Goal: Task Accomplishment & Management: Use online tool/utility

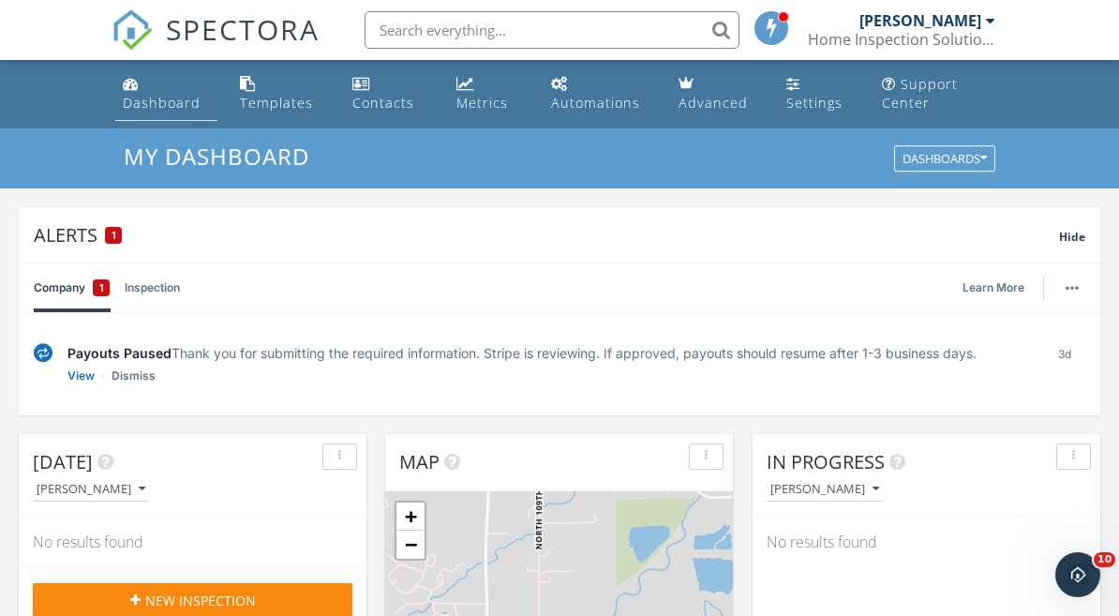
click at [141, 95] on div "Dashboard" at bounding box center [162, 103] width 78 height 18
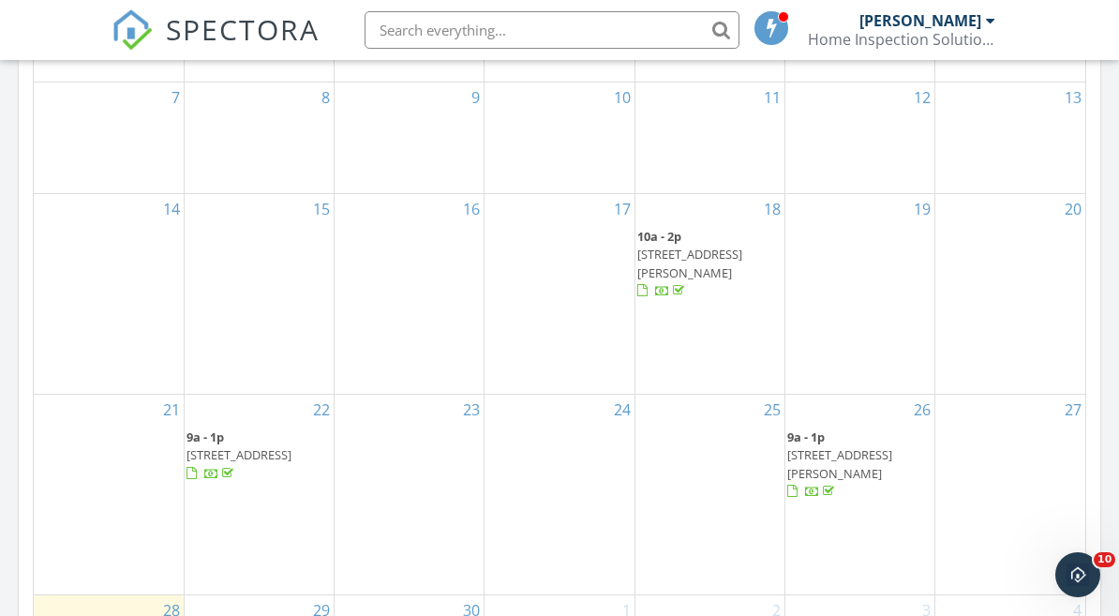
scroll to position [1186, 0]
click at [834, 444] on span "1006 Stein St, Lafayette 80026" at bounding box center [839, 461] width 105 height 35
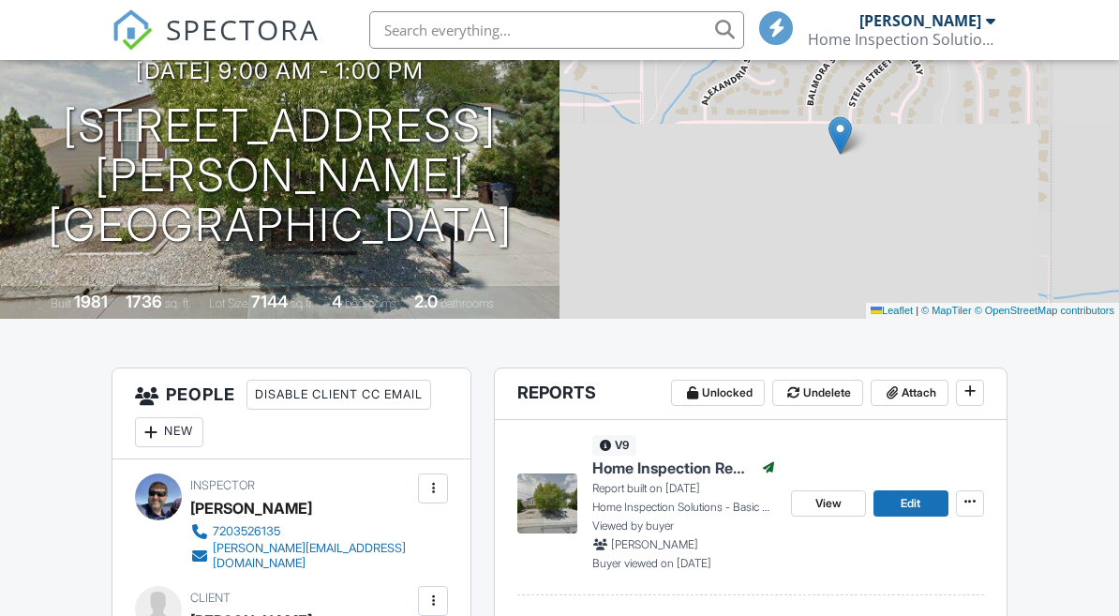
scroll to position [436, 0]
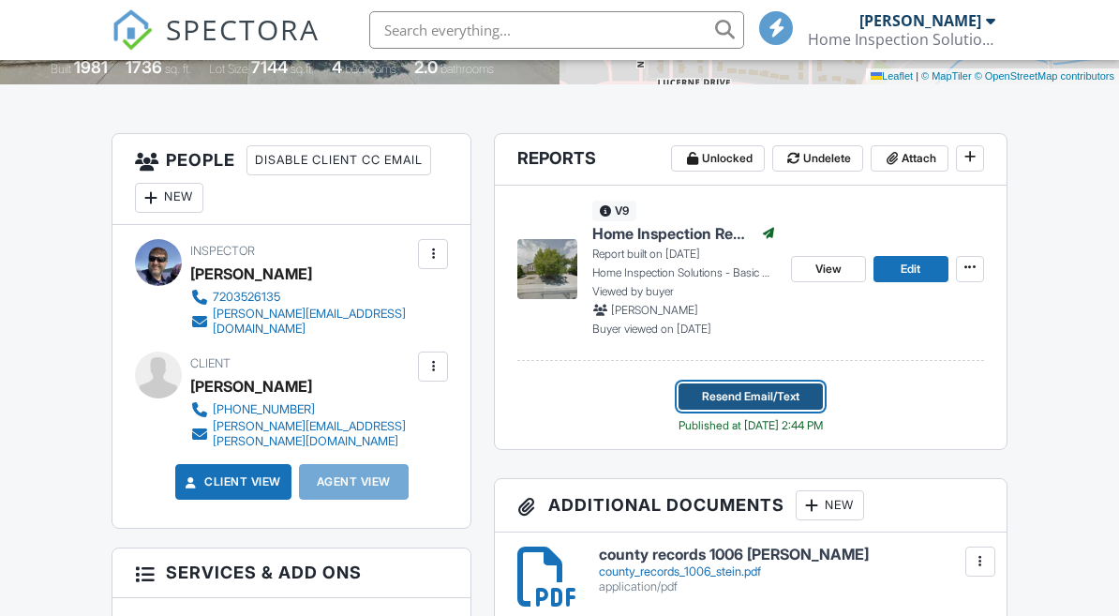
click at [823, 394] on button "Resend Email/Text" at bounding box center [750, 396] width 144 height 26
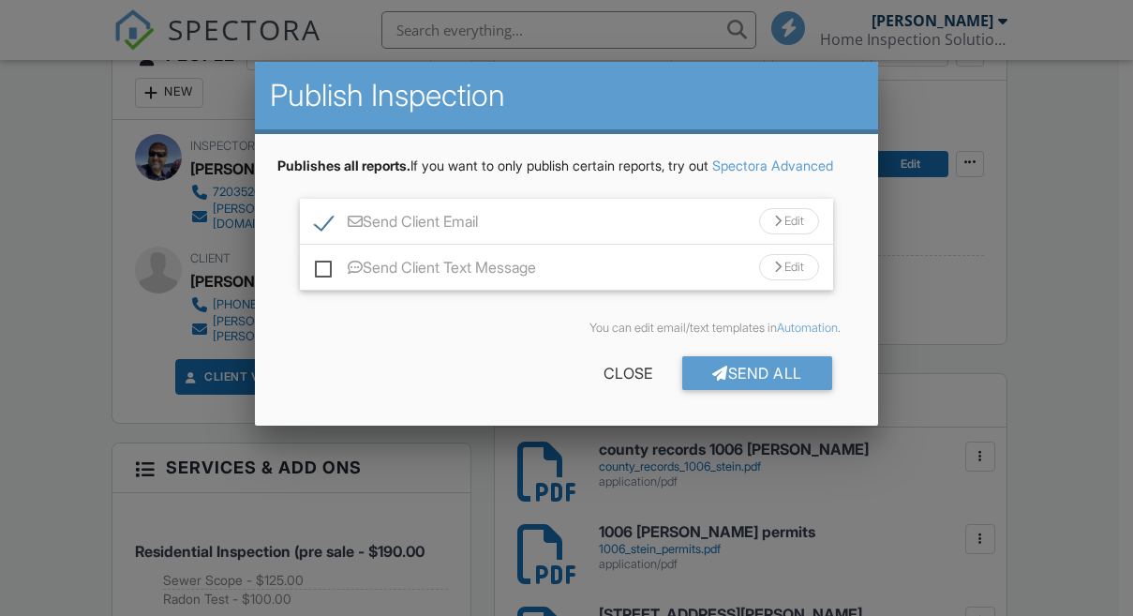
scroll to position [0, 0]
click at [624, 390] on div "Close" at bounding box center [627, 373] width 109 height 34
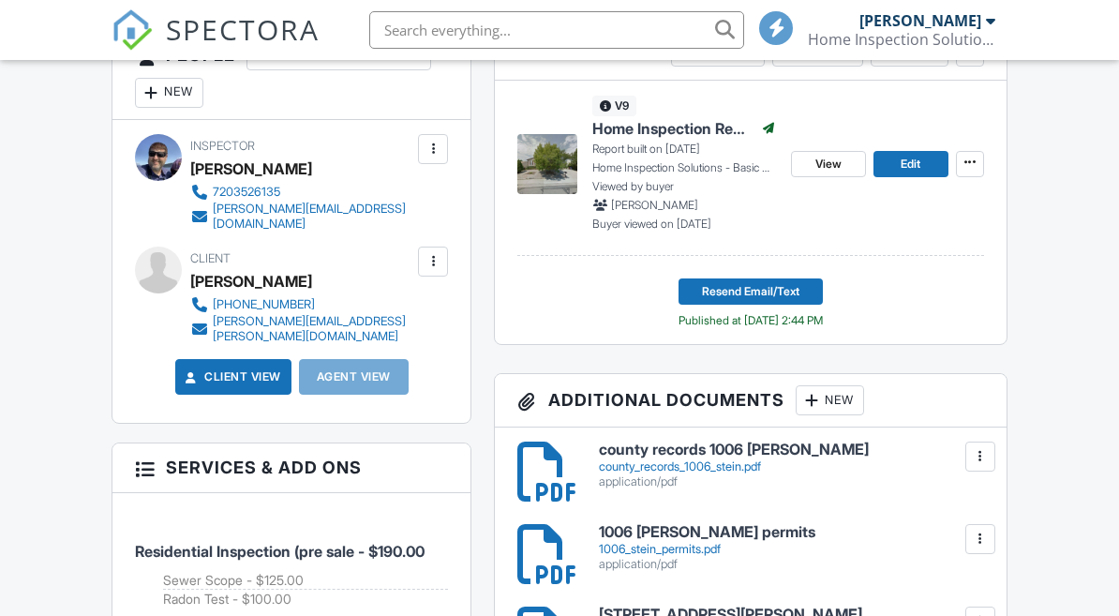
click at [841, 398] on div "New" at bounding box center [830, 400] width 68 height 30
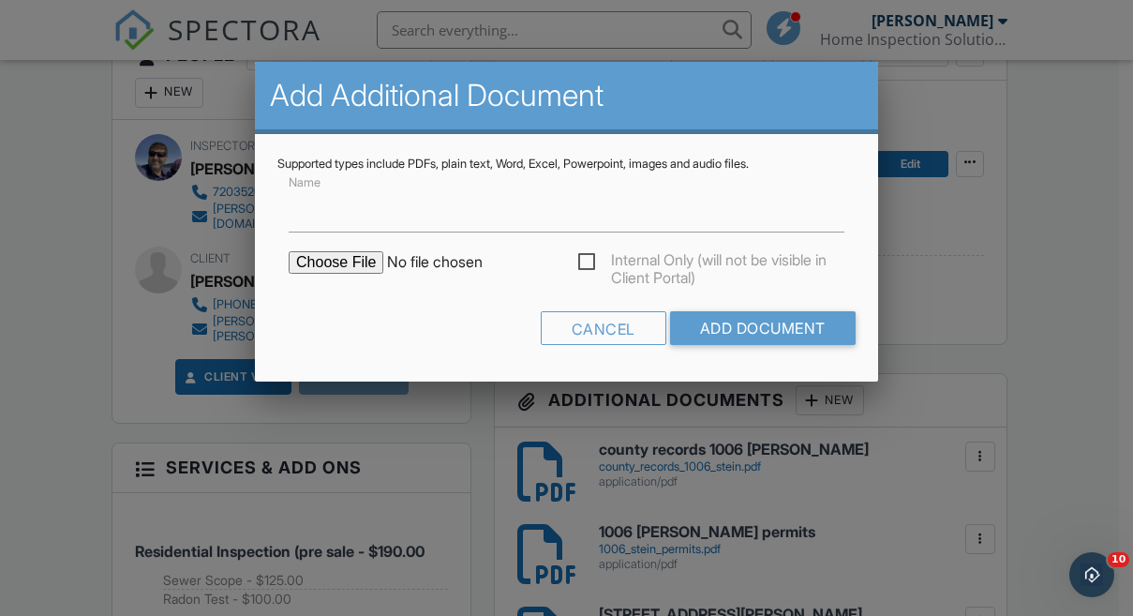
click at [365, 257] on input "file" at bounding box center [448, 262] width 319 height 22
type input "C:\fakepath\1006 stein radon.pdf"
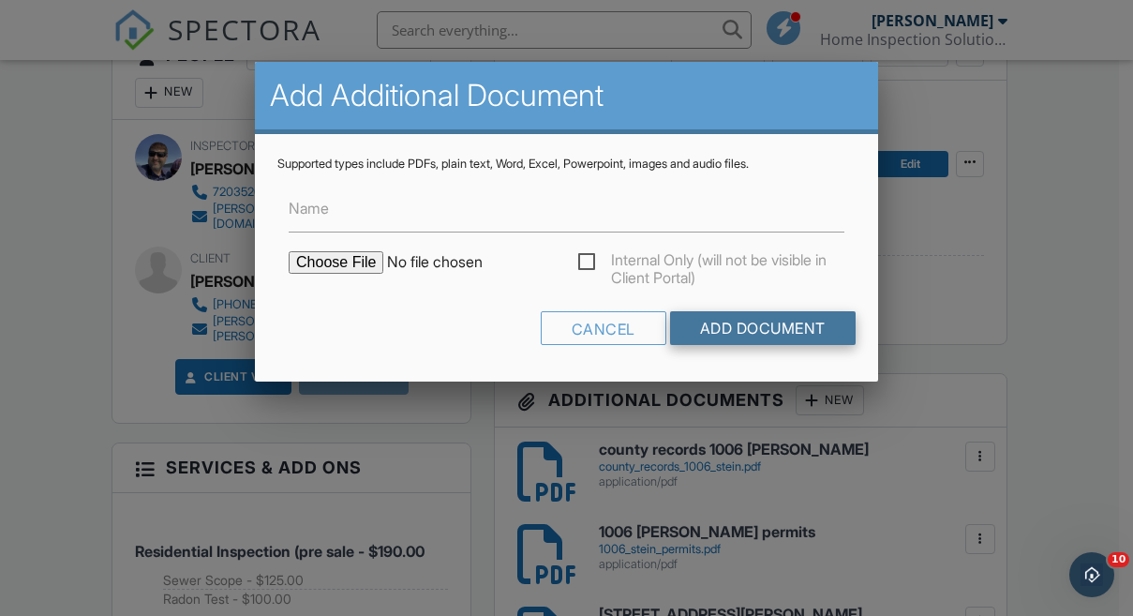
click at [764, 322] on input "Add Document" at bounding box center [763, 328] width 186 height 34
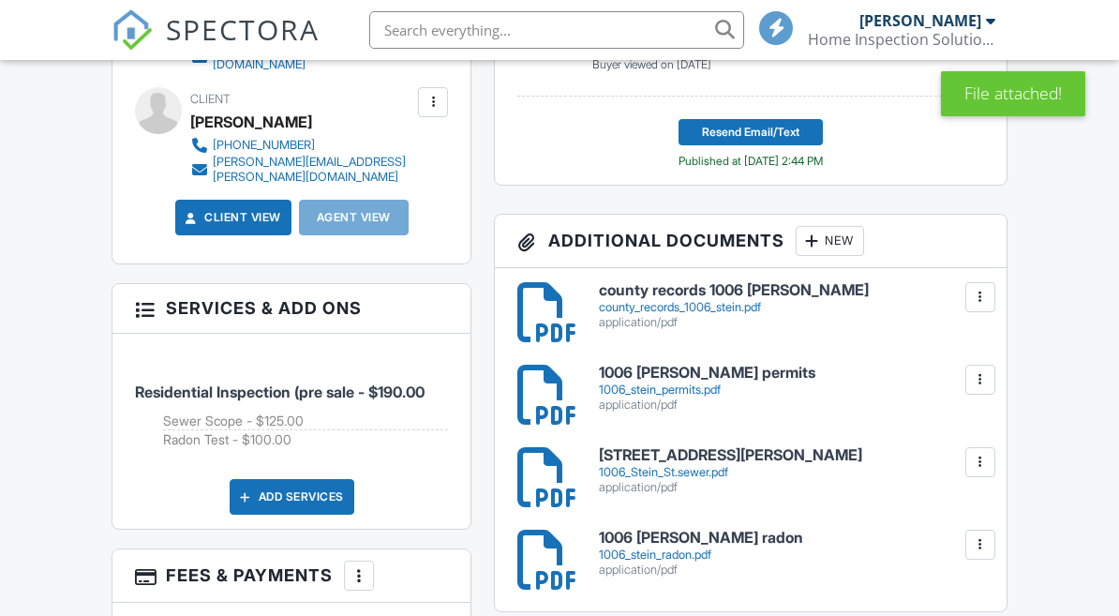
scroll to position [700, 0]
click at [662, 548] on div "1006_stein_radon.pdf" at bounding box center [791, 554] width 384 height 15
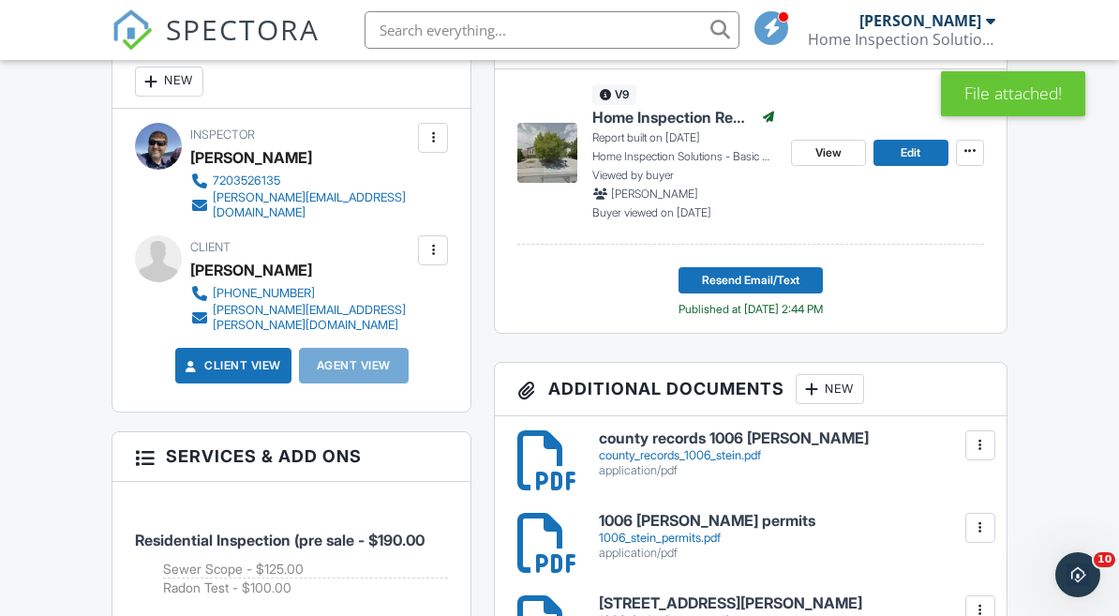
scroll to position [550, 0]
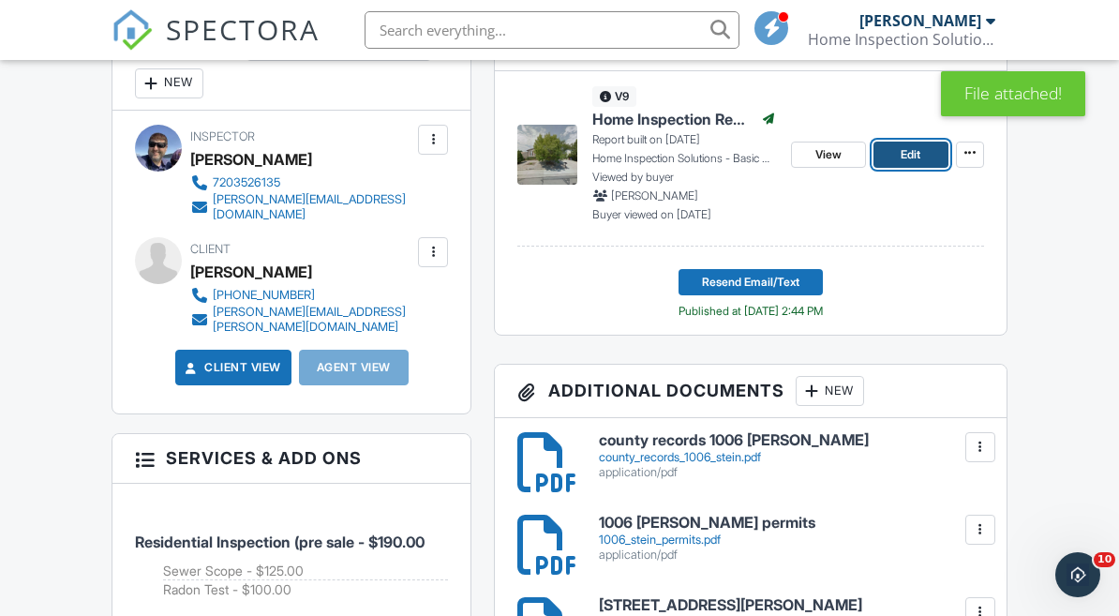
click at [911, 159] on span "Edit" at bounding box center [911, 154] width 20 height 19
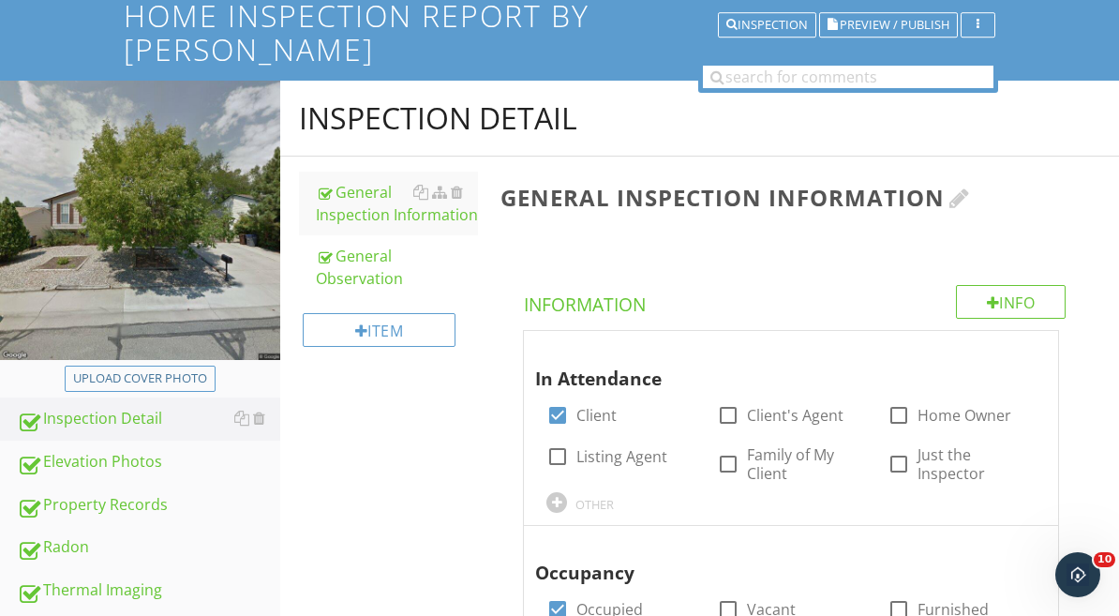
scroll to position [251, 0]
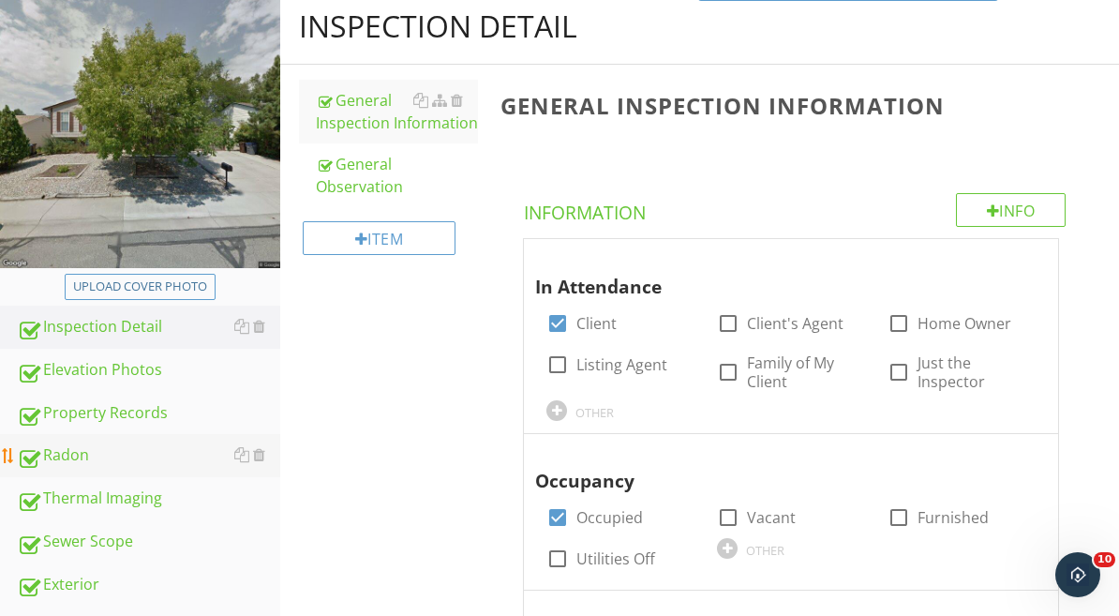
click at [63, 452] on div "Radon" at bounding box center [148, 455] width 263 height 24
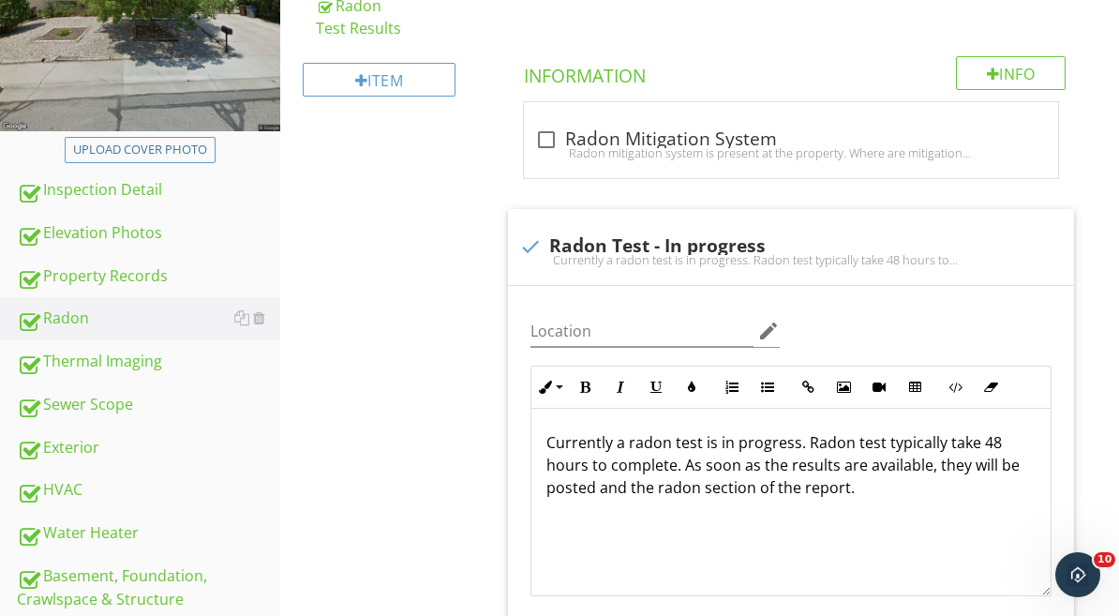
scroll to position [392, 0]
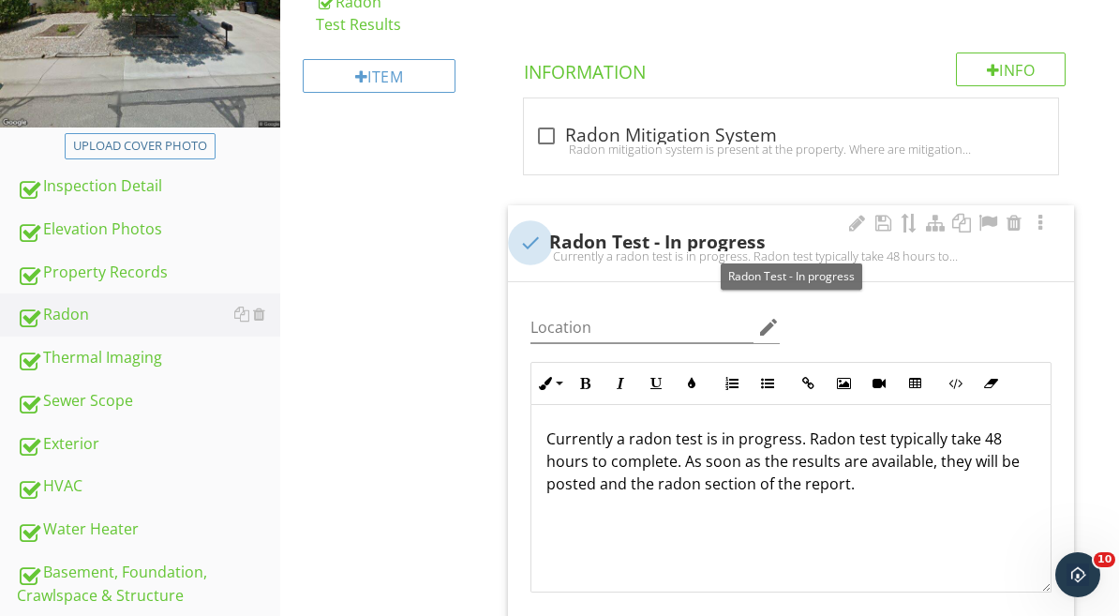
click at [532, 245] on div at bounding box center [530, 243] width 32 height 32
checkbox input "true"
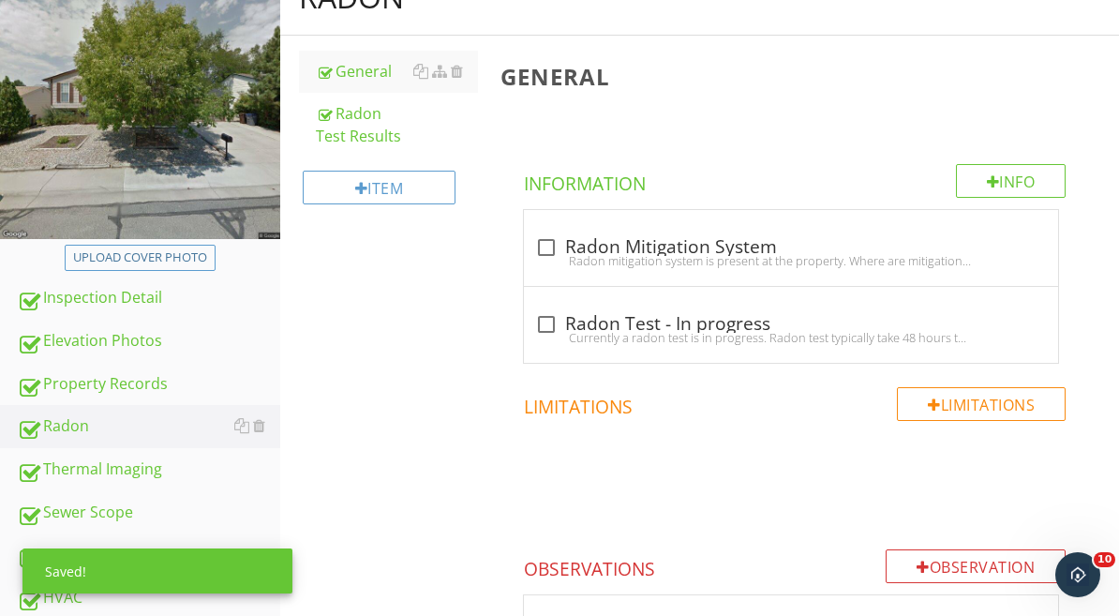
scroll to position [278, 0]
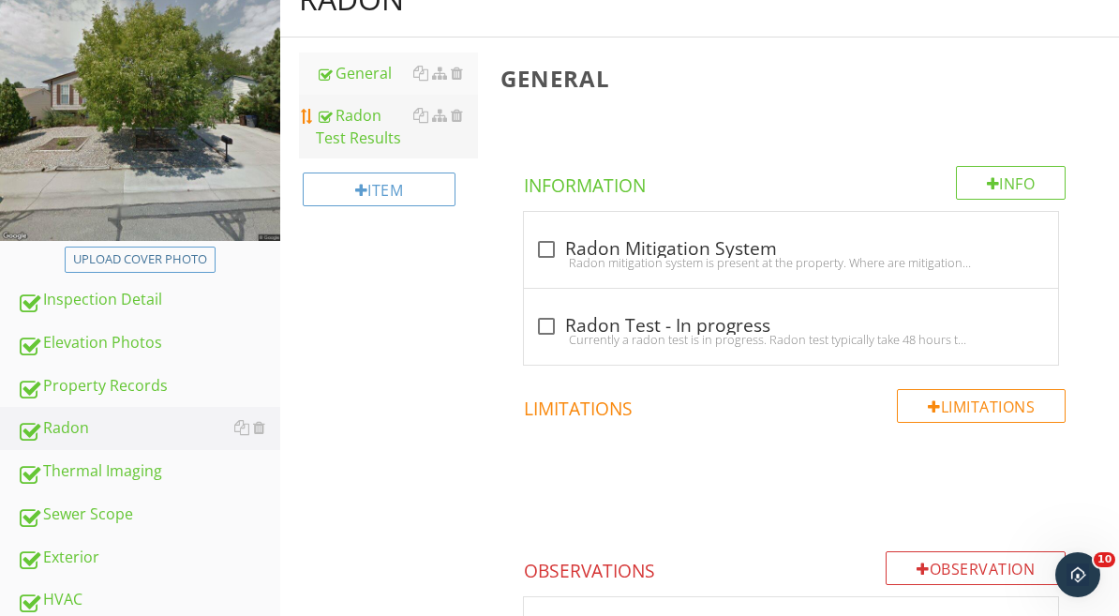
click at [352, 114] on div "Radon Test Results" at bounding box center [397, 126] width 163 height 45
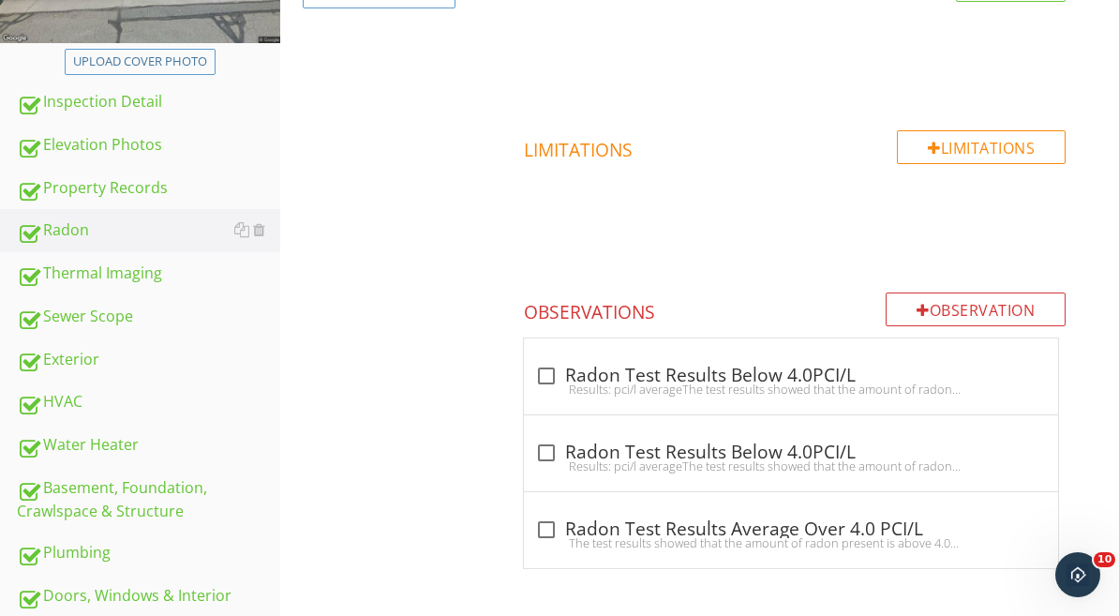
scroll to position [480, 0]
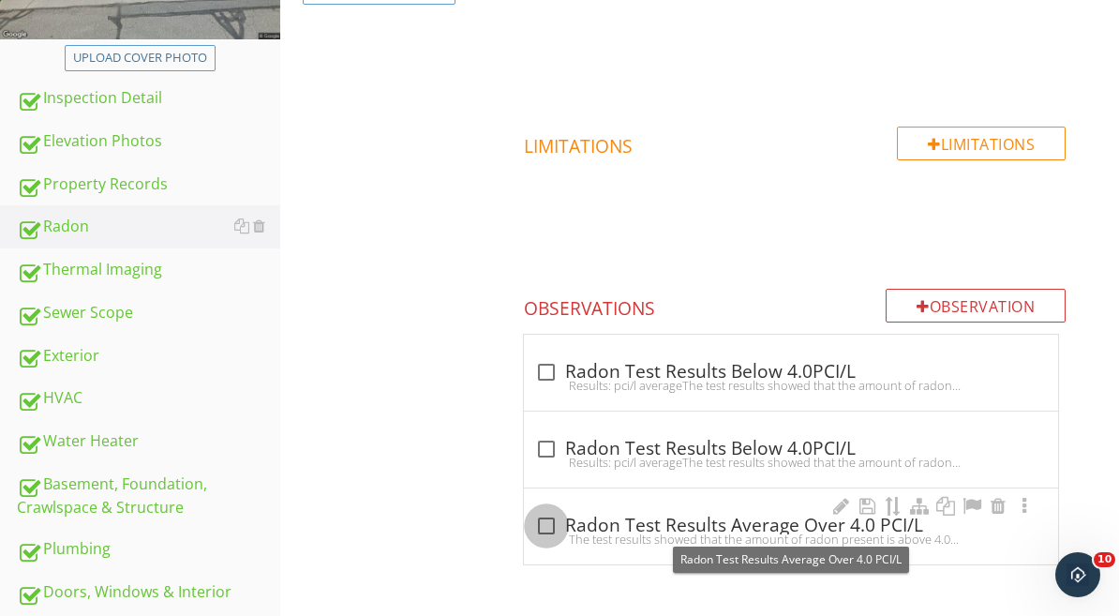
click at [549, 528] on div at bounding box center [546, 526] width 32 height 32
checkbox input "true"
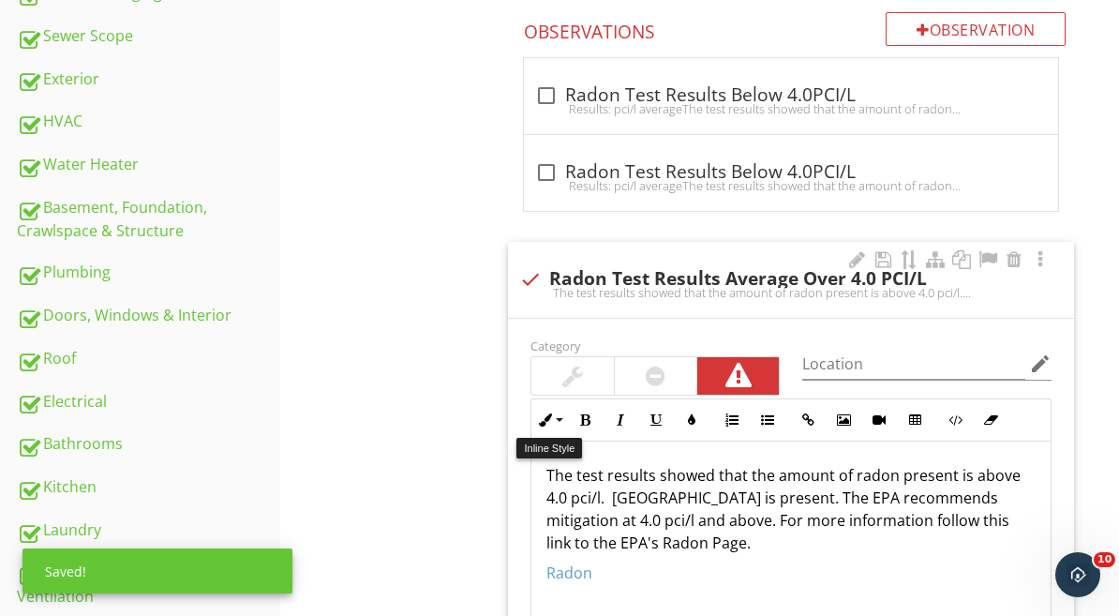
scroll to position [766, 0]
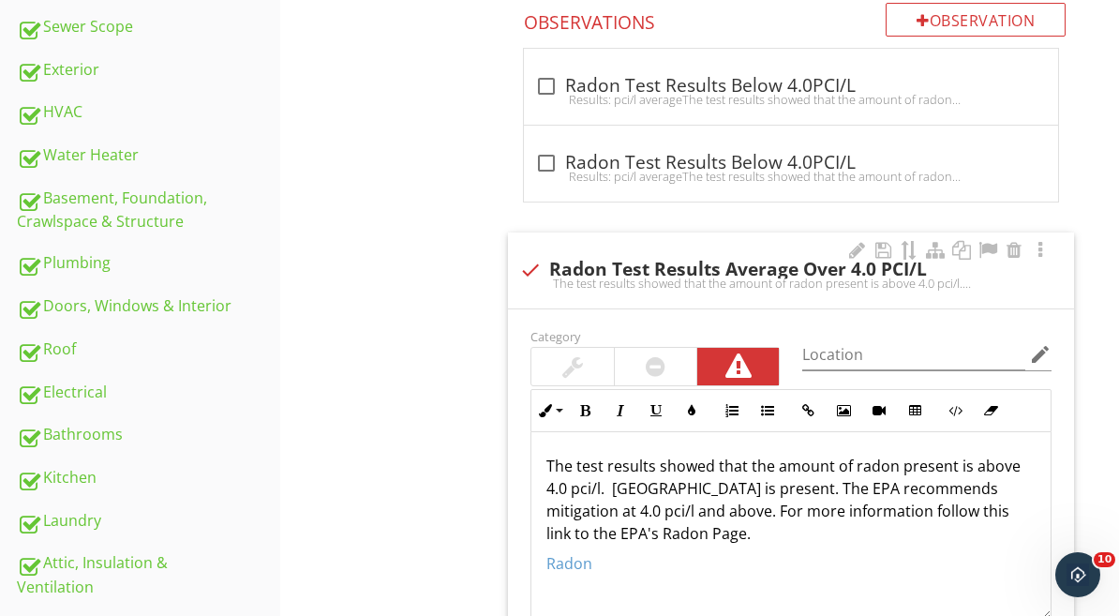
click at [549, 470] on p "The test results showed that the amount of radon present is above 4.0 pci/l. Ra…" at bounding box center [790, 499] width 489 height 90
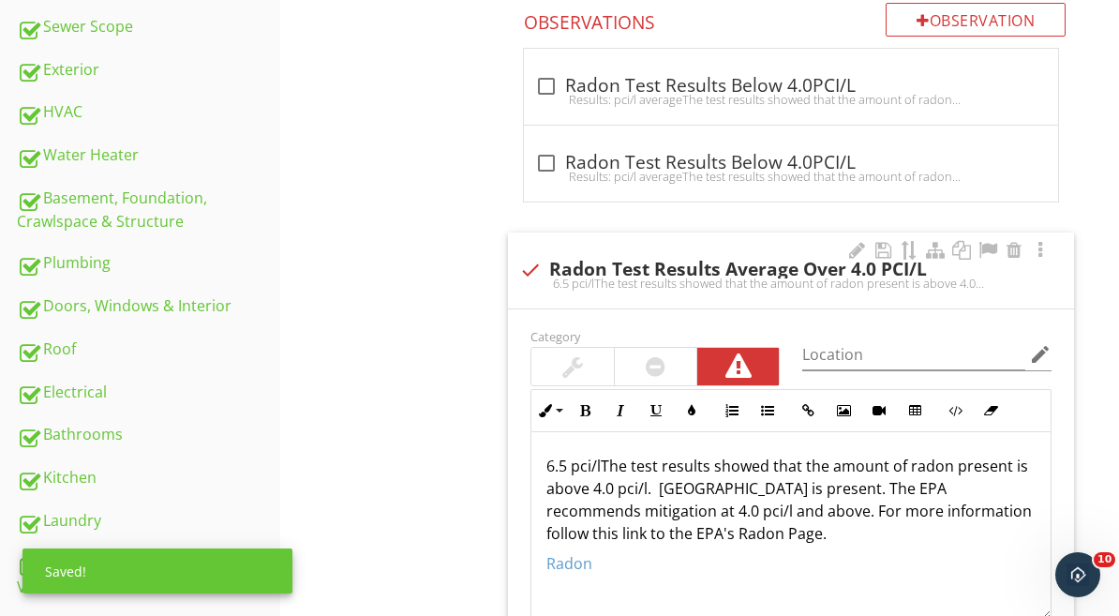
scroll to position [796, 0]
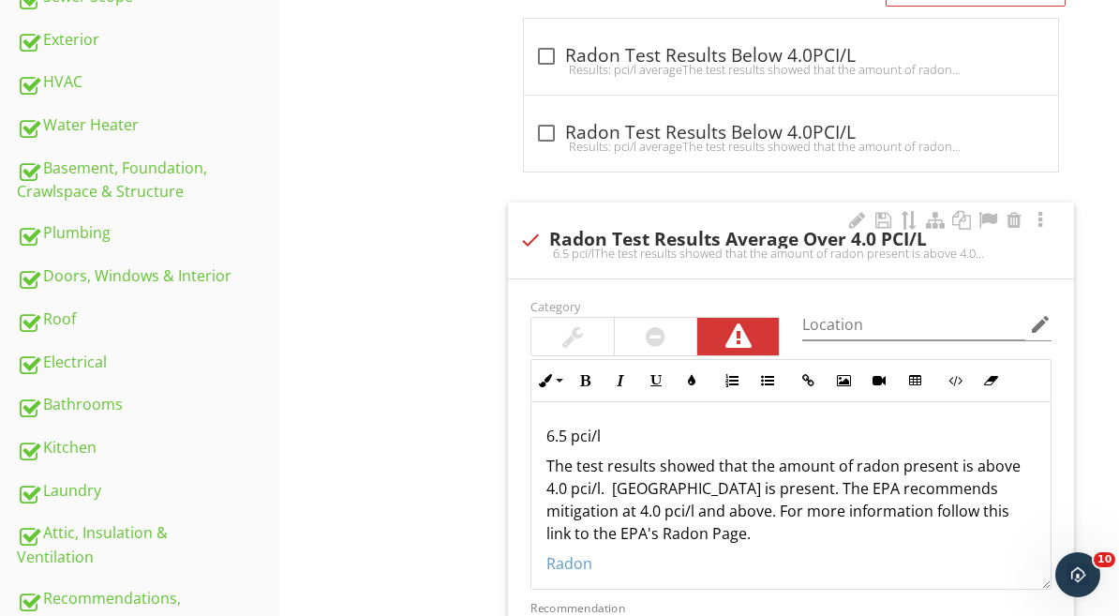
click at [545, 439] on div "6.5 pci/l The test results showed that the amount of radon present is above 4.0…" at bounding box center [790, 499] width 519 height 195
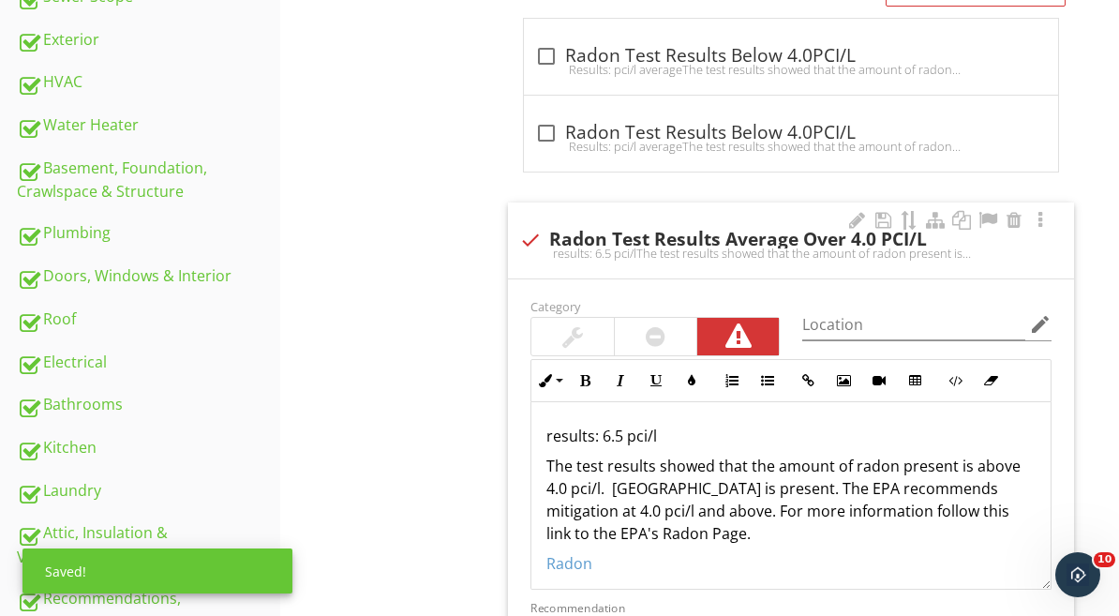
click at [722, 428] on p "results: 6.5 pci/l" at bounding box center [790, 435] width 489 height 22
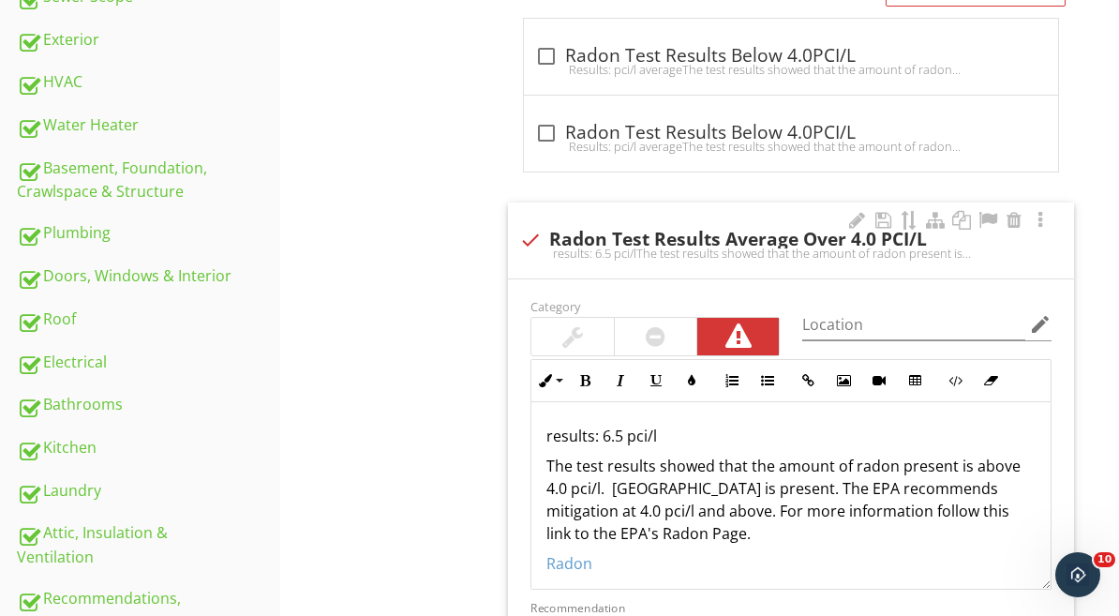
scroll to position [8, 0]
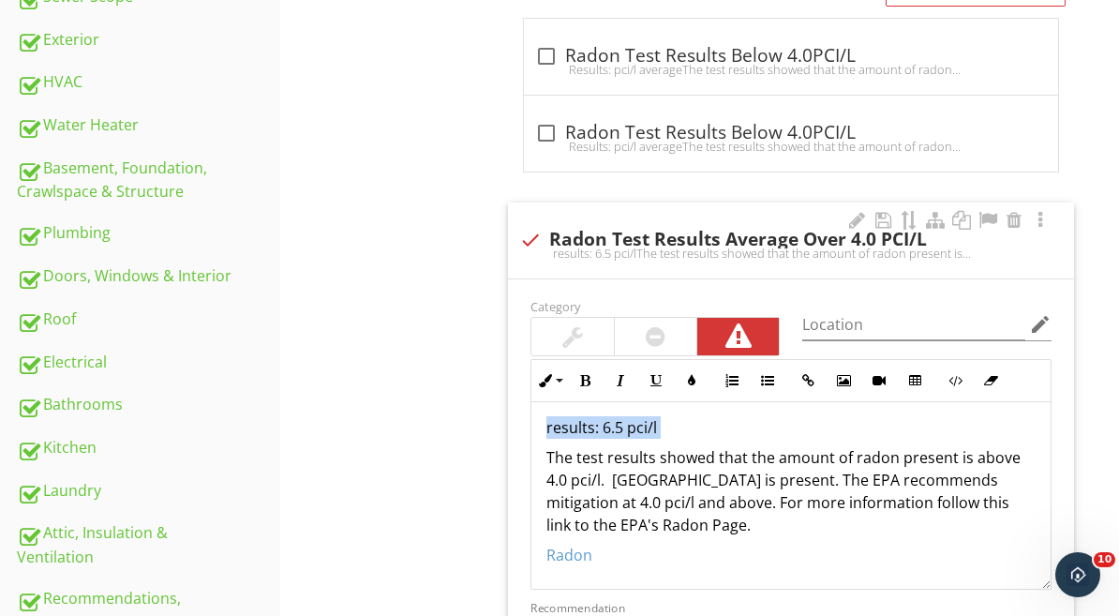
drag, startPoint x: 546, startPoint y: 429, endPoint x: 642, endPoint y: 440, distance: 96.2
click at [642, 440] on div "results: 6.5 pci/l The test results showed that the amount of radon present is …" at bounding box center [790, 491] width 519 height 195
click at [809, 381] on icon "button" at bounding box center [807, 380] width 13 height 13
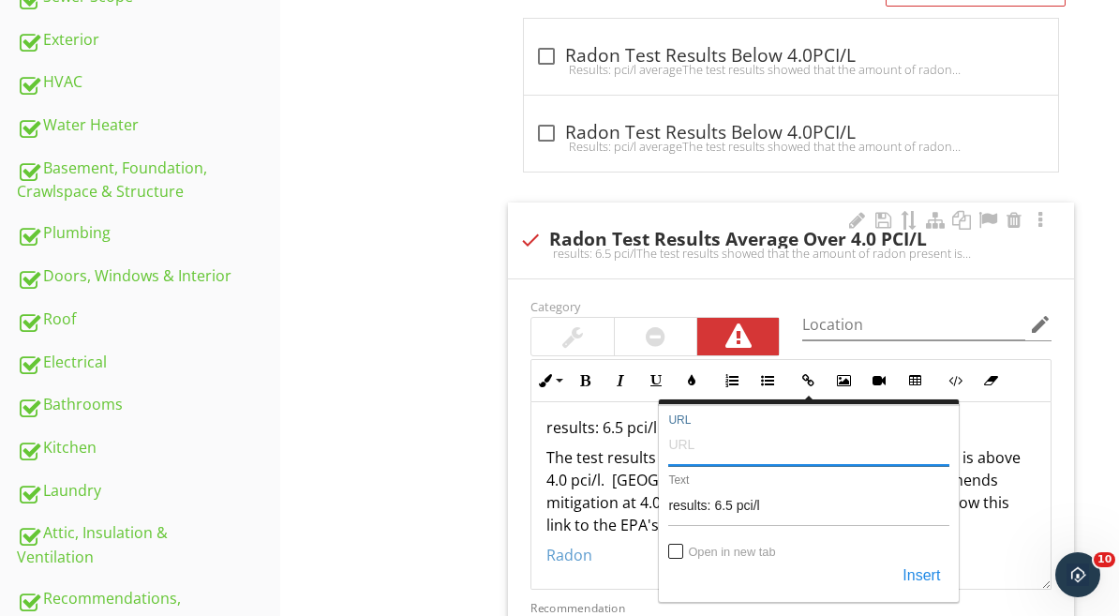
click at [691, 456] on input "URL" at bounding box center [808, 443] width 281 height 45
paste input "https://cdn.spectora.com/inspection_attachments/files/004/782/807/original/1006…"
type input "https://cdn.spectora.com/inspection_attachments/files/004/782/807/original/1006…"
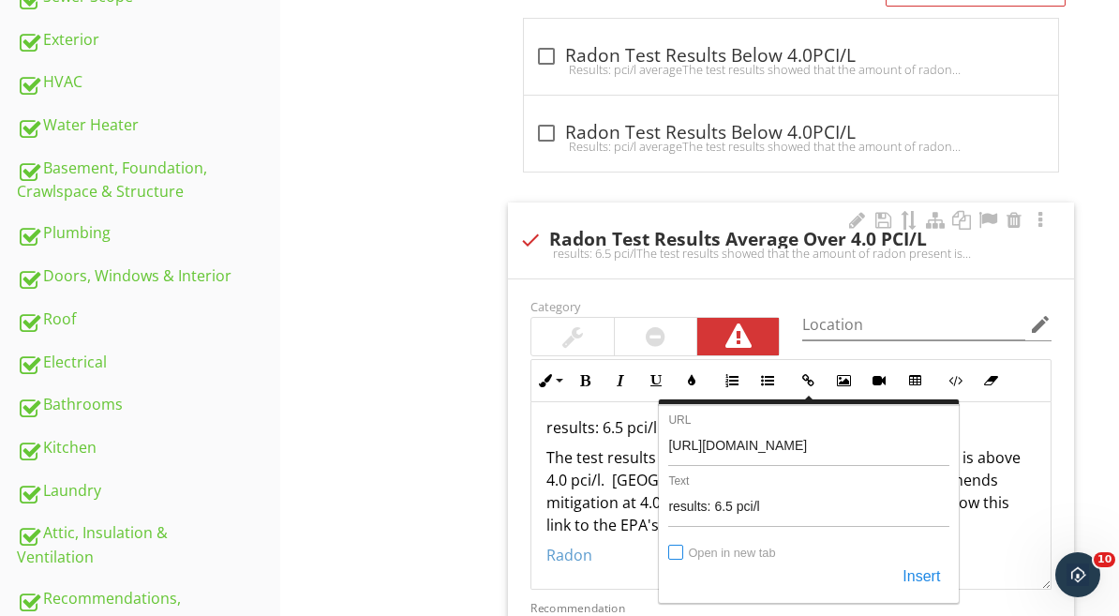
click at [678, 554] on input "Open in new tab" at bounding box center [676, 552] width 15 height 15
checkbox input "true"
click at [931, 575] on button "Insert" at bounding box center [921, 576] width 56 height 34
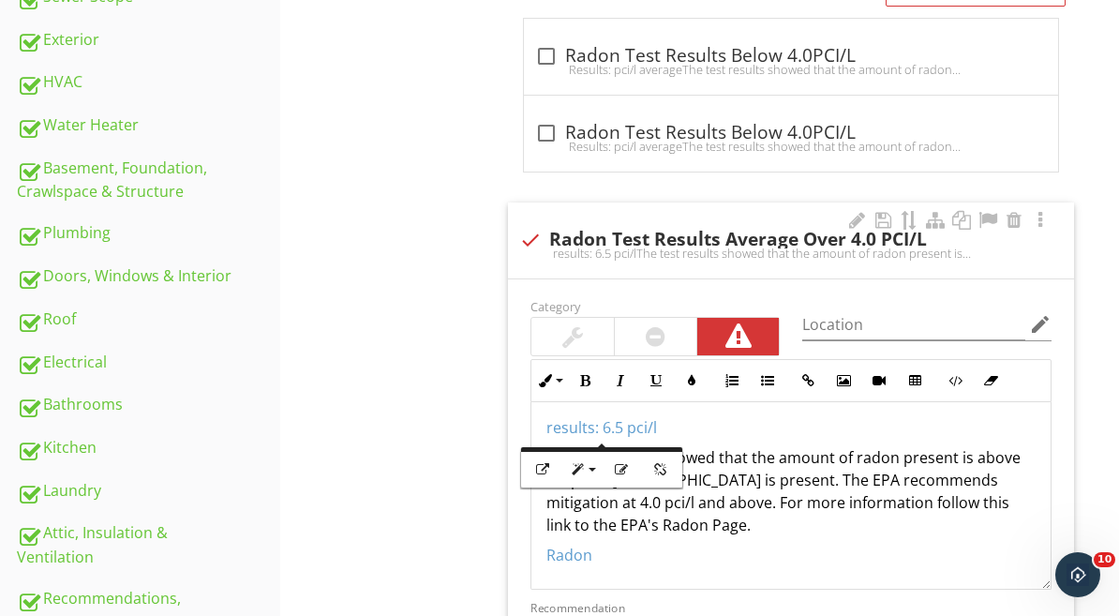
click at [770, 546] on p "Radon" at bounding box center [790, 554] width 489 height 22
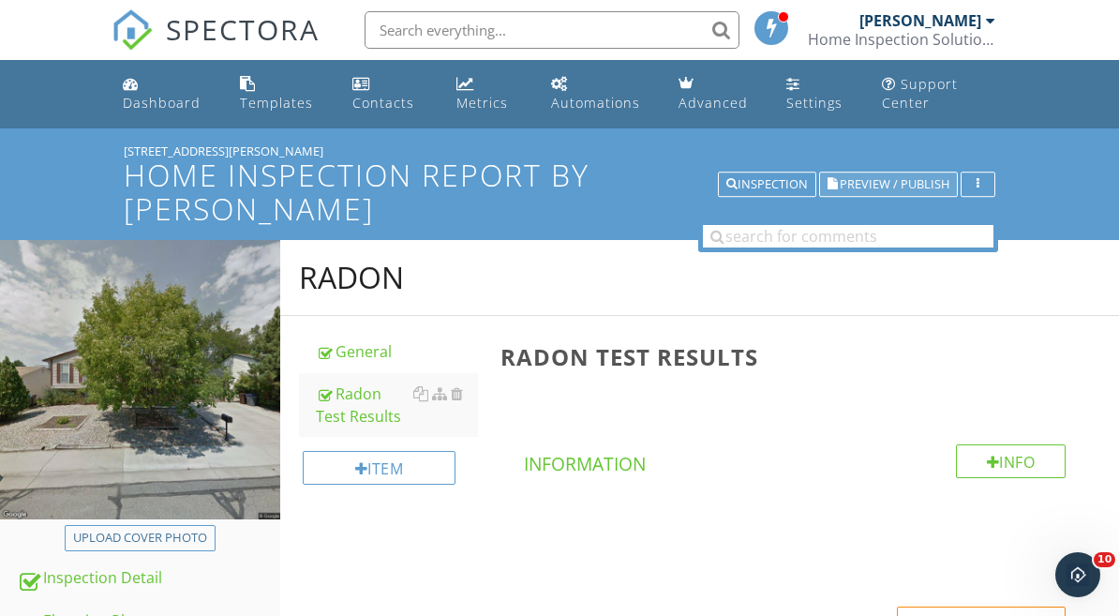
click at [897, 186] on span "Preview / Publish" at bounding box center [895, 184] width 110 height 12
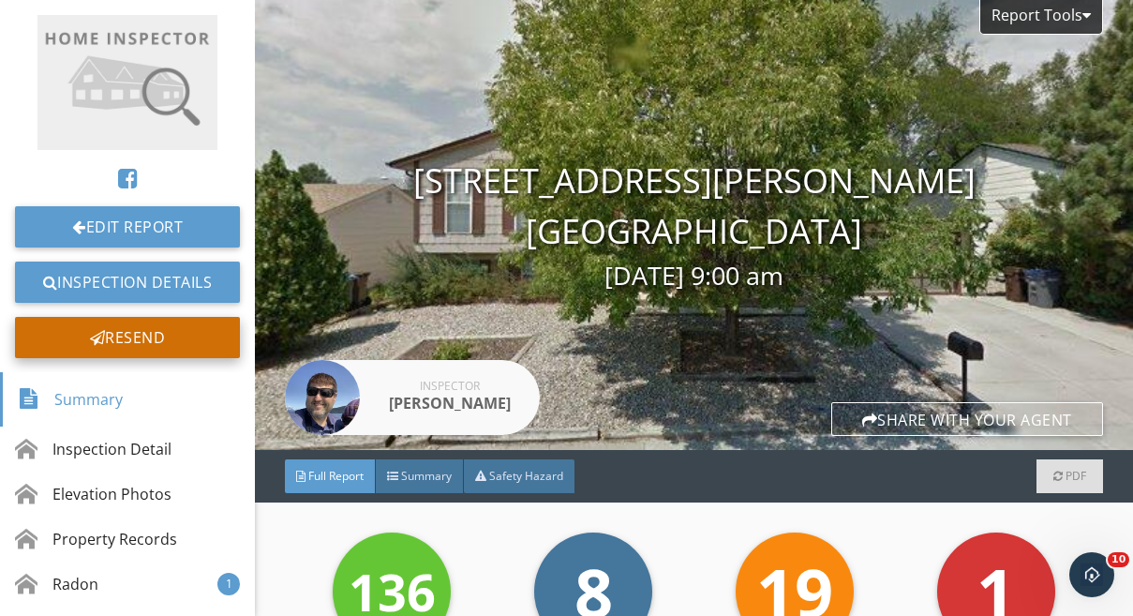
click at [126, 331] on div "Resend" at bounding box center [127, 337] width 225 height 41
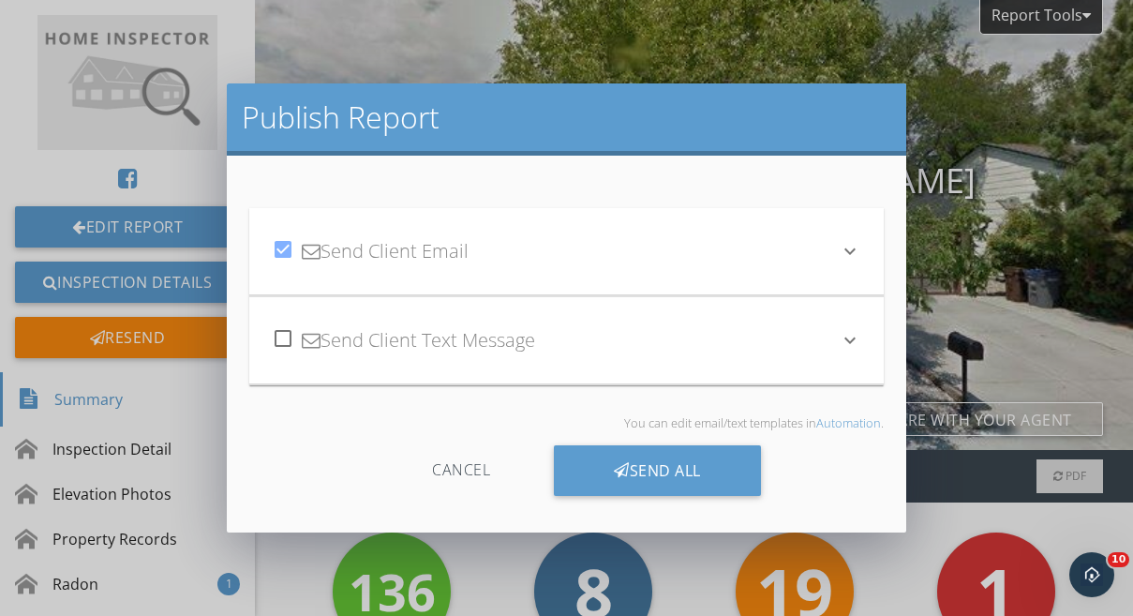
click at [850, 250] on icon "keyboard_arrow_down" at bounding box center [850, 251] width 22 height 22
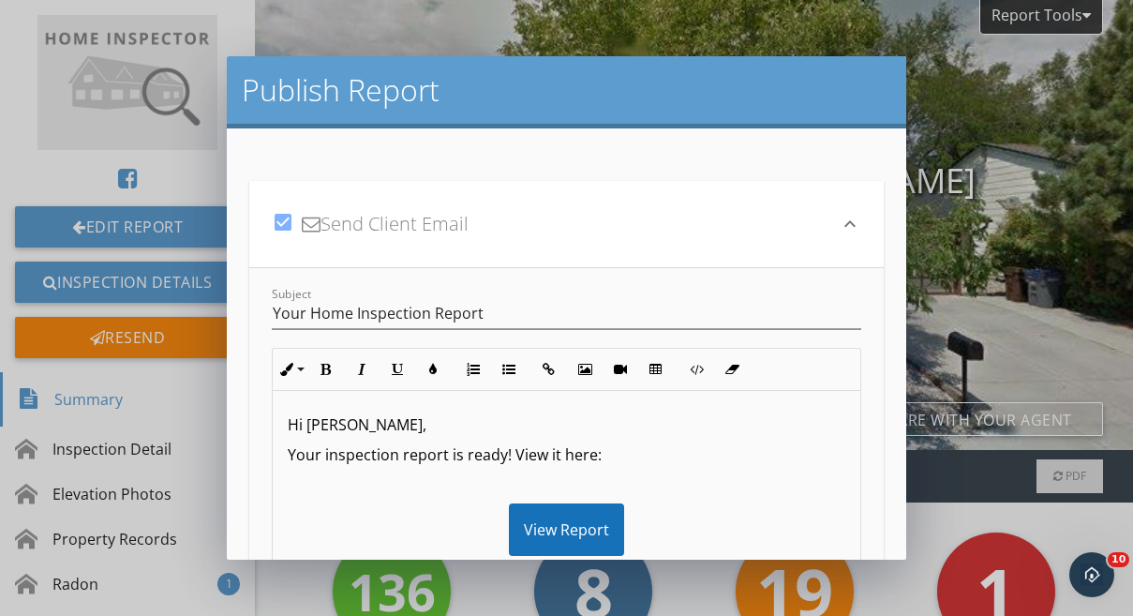
scroll to position [71, 0]
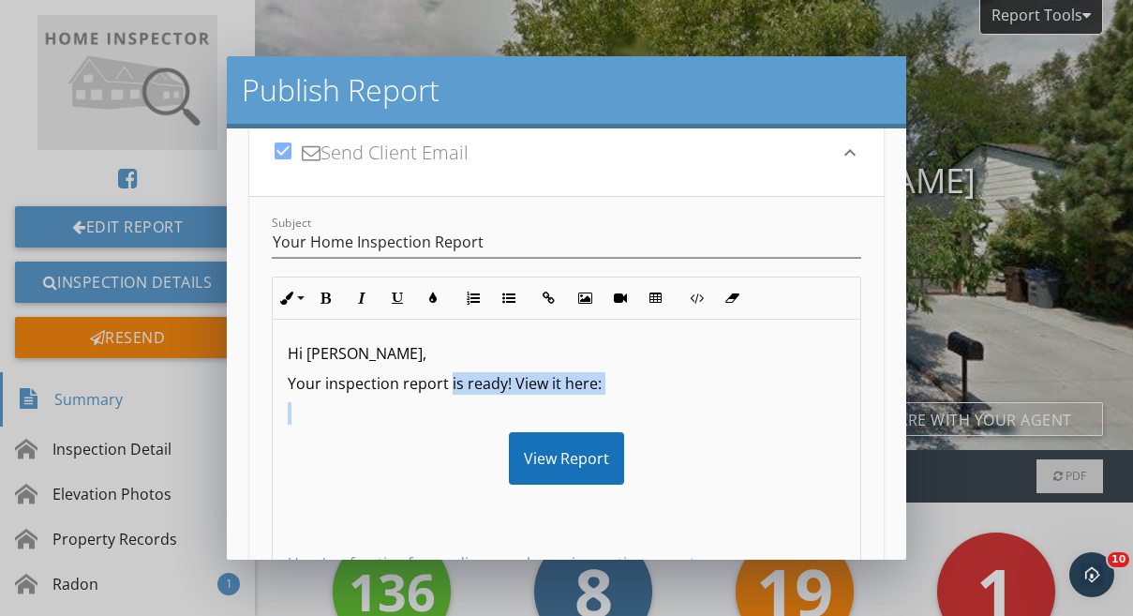
drag, startPoint x: 448, startPoint y: 385, endPoint x: 593, endPoint y: 396, distance: 145.7
click at [593, 396] on div "Hi Thomas, Your inspection report is ready! View it here: View Report Here's a …" at bounding box center [567, 503] width 588 height 367
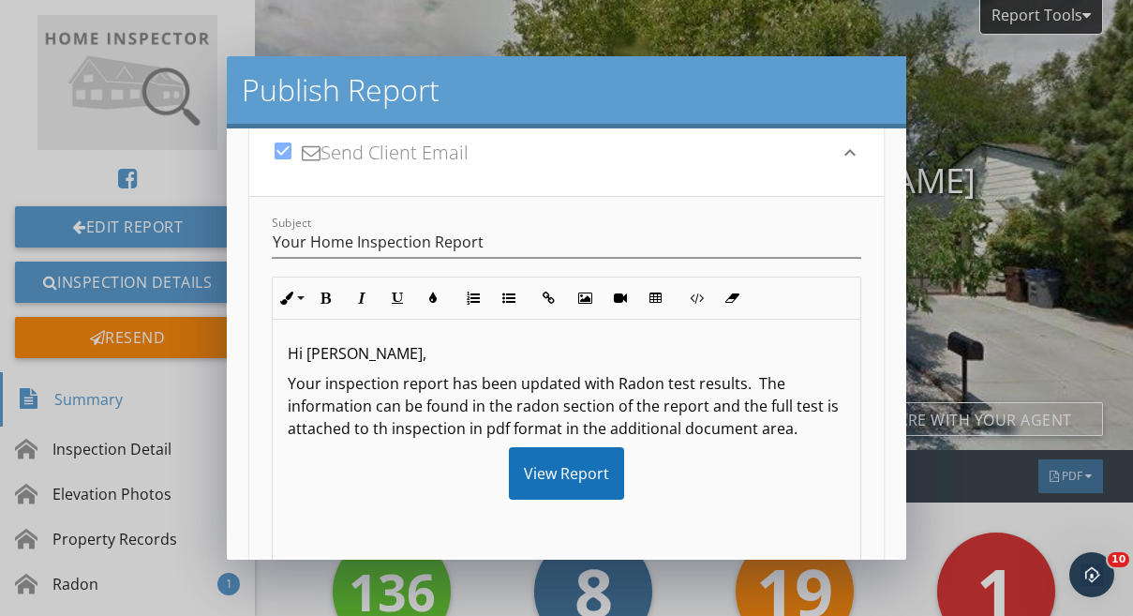
click at [398, 426] on p "Your inspection report has been updated with Radon test results. The informatio…" at bounding box center [567, 405] width 558 height 67
drag, startPoint x: 505, startPoint y: 428, endPoint x: 587, endPoint y: 429, distance: 81.5
click at [587, 429] on p "Your inspection report has been updated with Radon test results. The informatio…" at bounding box center [567, 405] width 558 height 67
click at [589, 443] on div "Hi Thomas, Your inspection report has been updated with Radon test results. The…" at bounding box center [567, 511] width 588 height 382
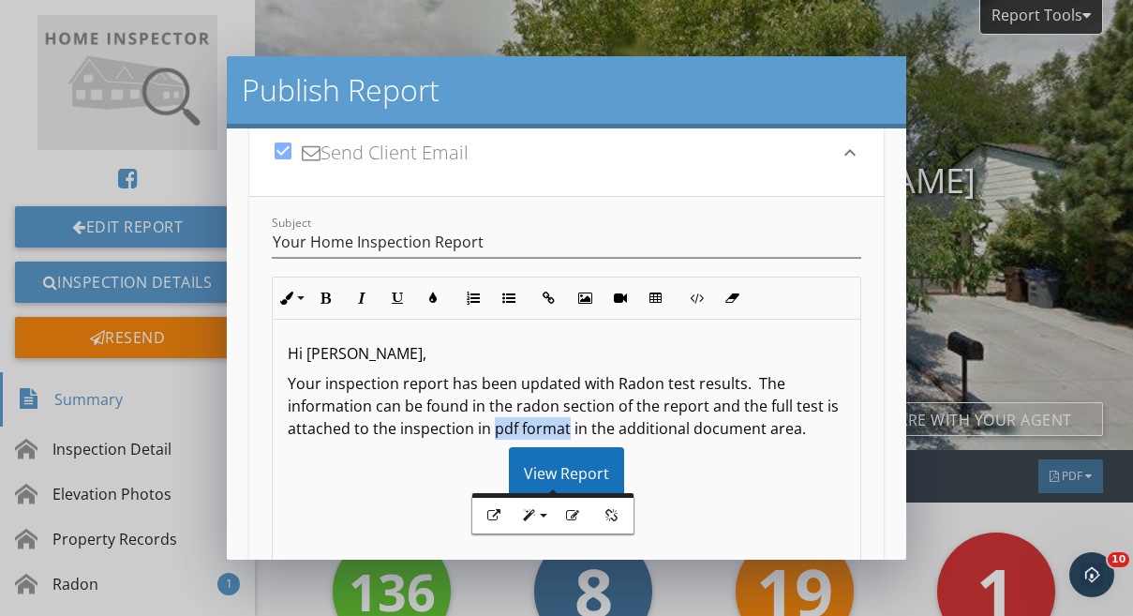
drag, startPoint x: 507, startPoint y: 432, endPoint x: 582, endPoint y: 433, distance: 75.0
click at [582, 433] on p "Your inspection report has been updated with Radon test results. The informatio…" at bounding box center [567, 405] width 558 height 67
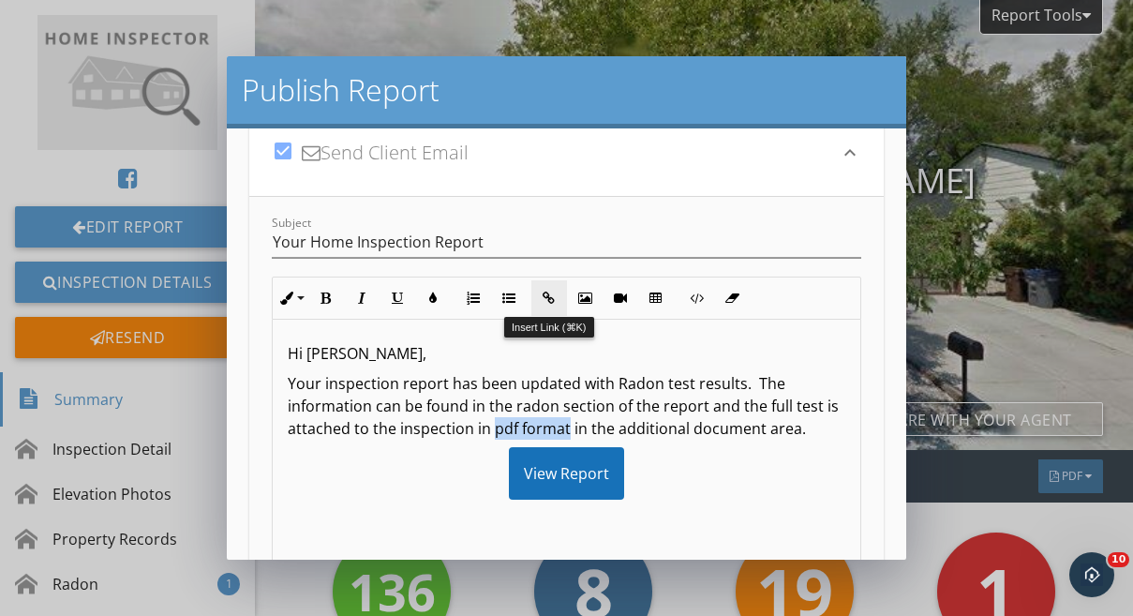
click at [547, 300] on icon "button" at bounding box center [549, 297] width 13 height 13
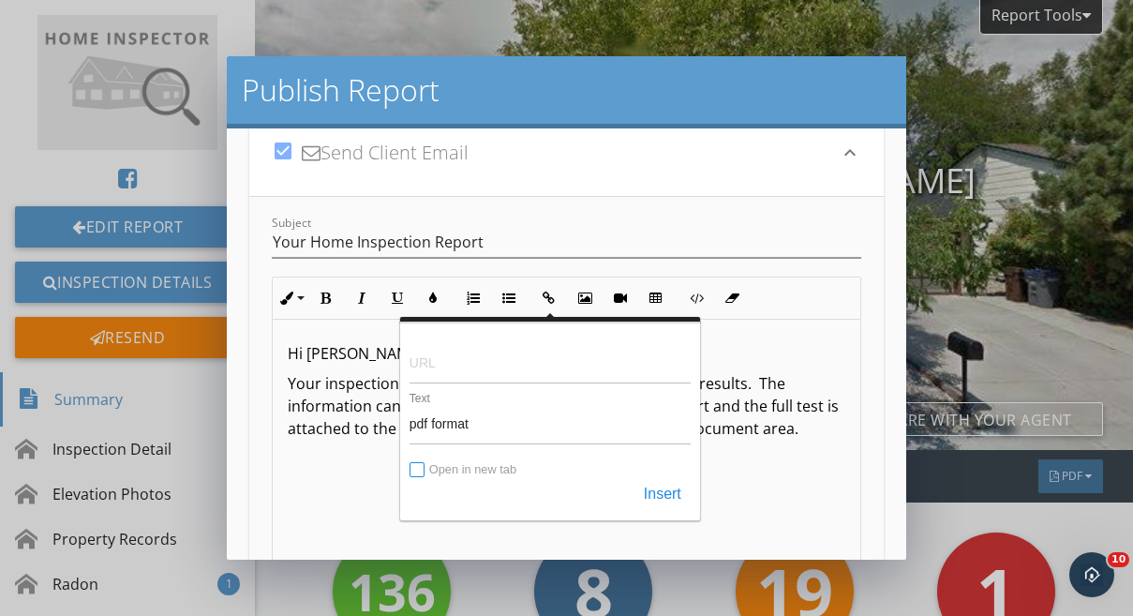
click at [418, 470] on input "Open in new tab" at bounding box center [417, 470] width 15 height 15
checkbox input "true"
click at [424, 375] on input "URL" at bounding box center [549, 360] width 281 height 45
paste input "https://cdn.spectora.com/inspection_attachments/files/004/782/807/original/1006…"
type input "https://cdn.spectora.com/inspection_attachments/files/004/782/807/original/1006…"
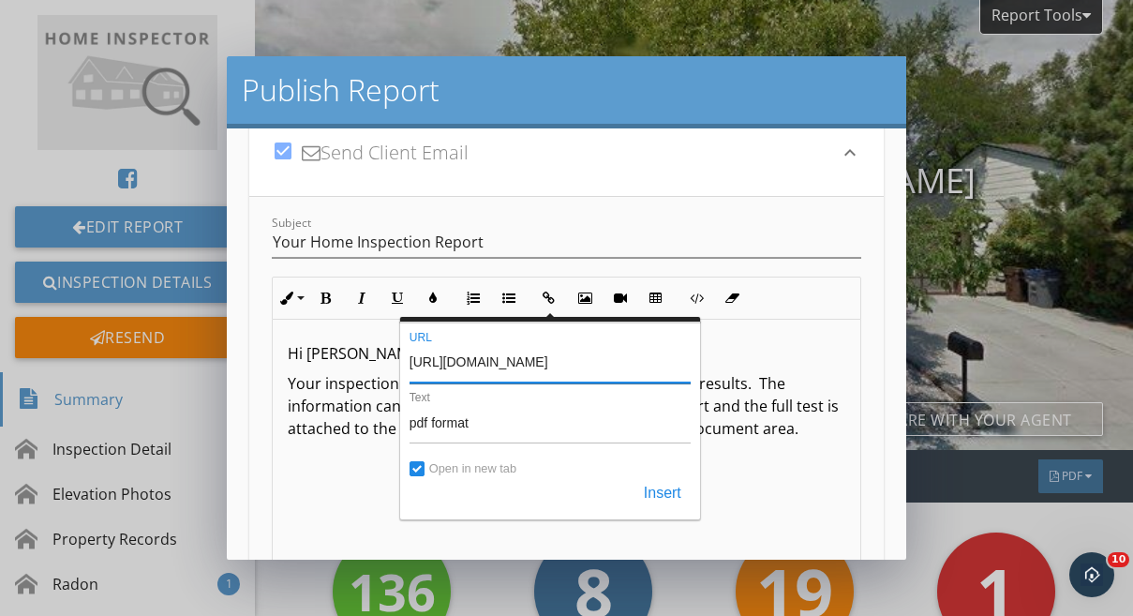
scroll to position [0, 364]
click at [662, 499] on button "Insert" at bounding box center [662, 494] width 56 height 34
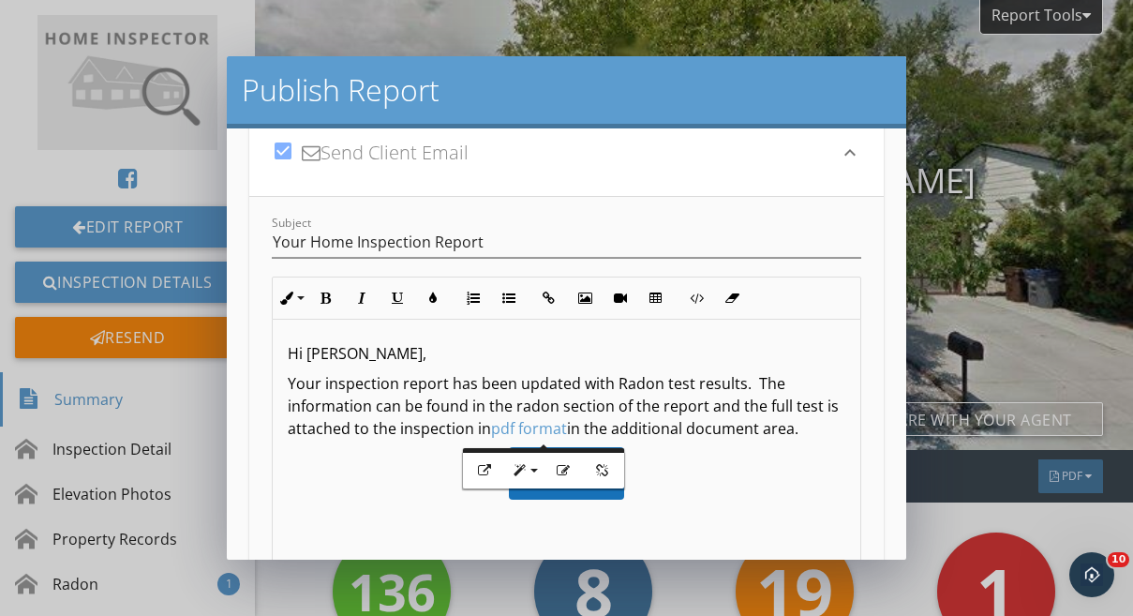
scroll to position [0, 0]
click at [750, 479] on div "View Report" at bounding box center [567, 473] width 558 height 52
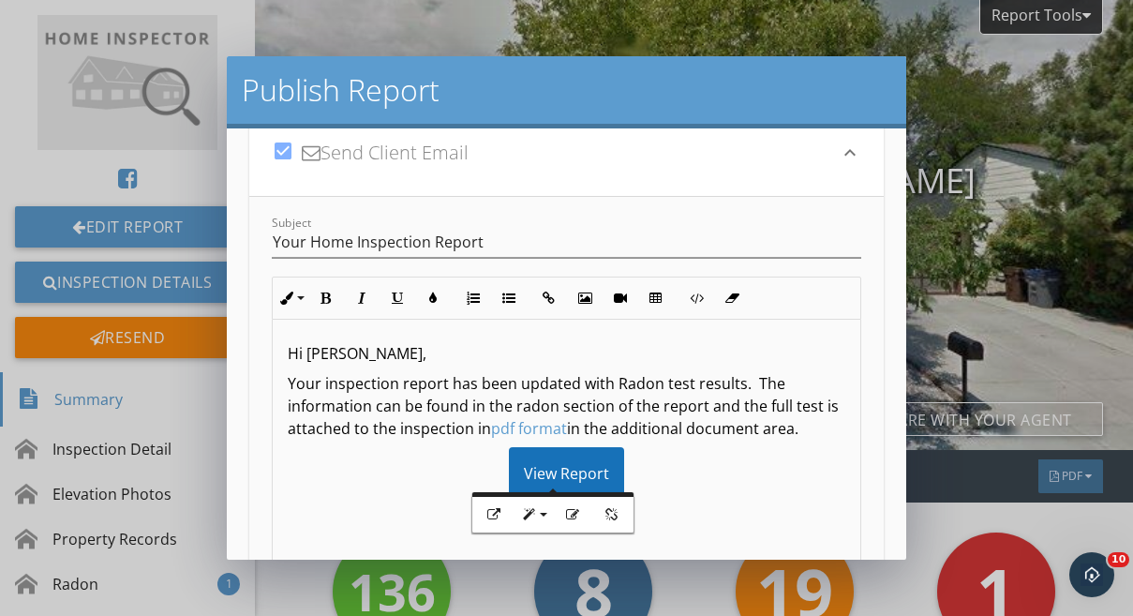
scroll to position [102, 0]
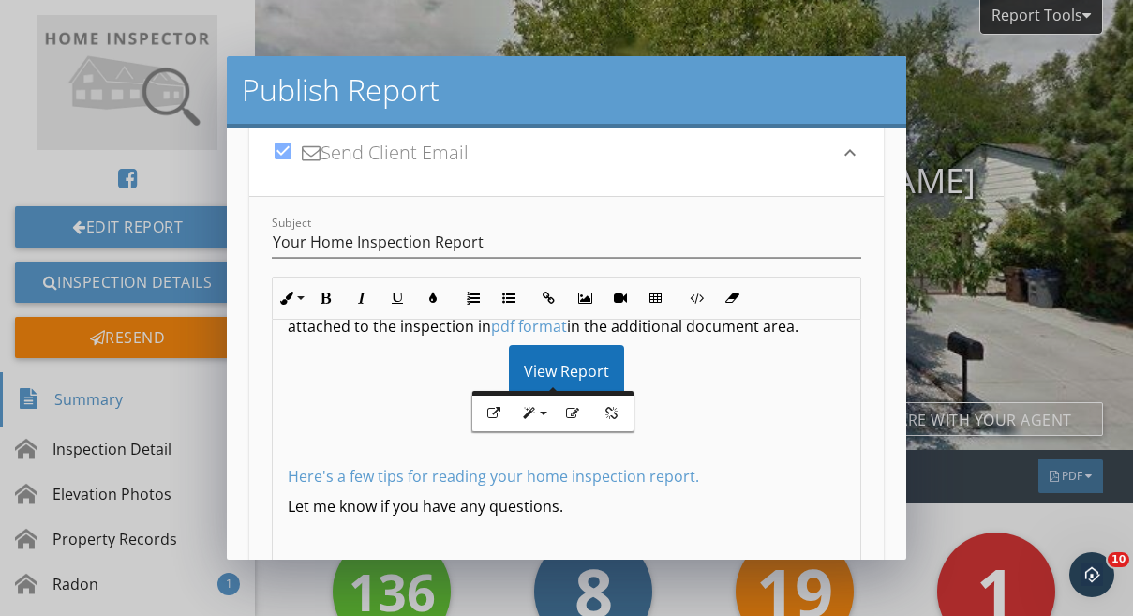
click at [839, 153] on icon "keyboard_arrow_down" at bounding box center [850, 152] width 22 height 22
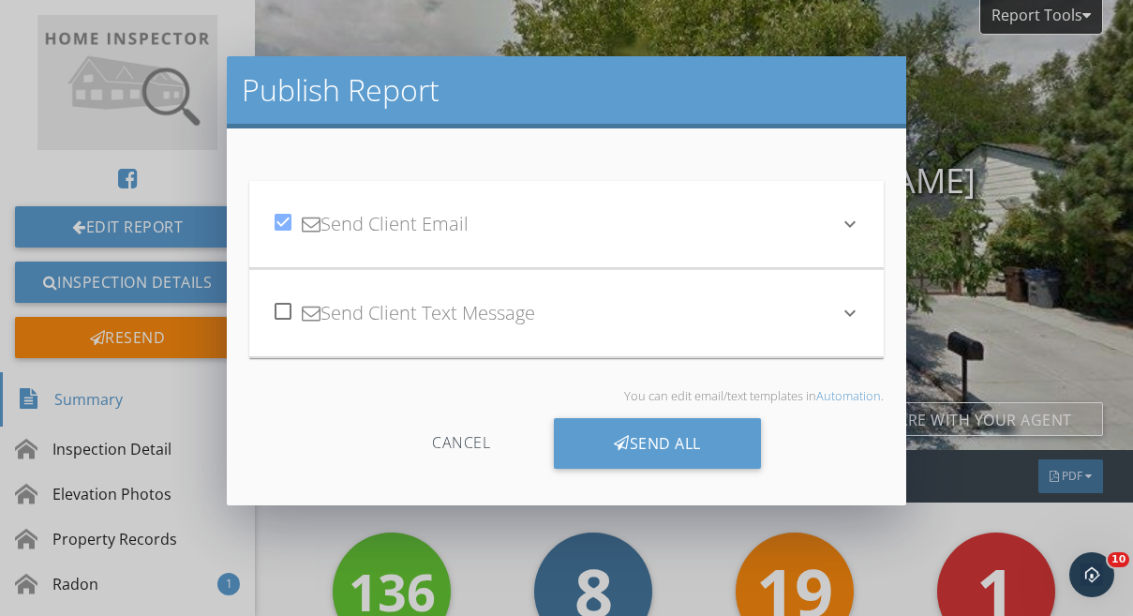
scroll to position [0, 0]
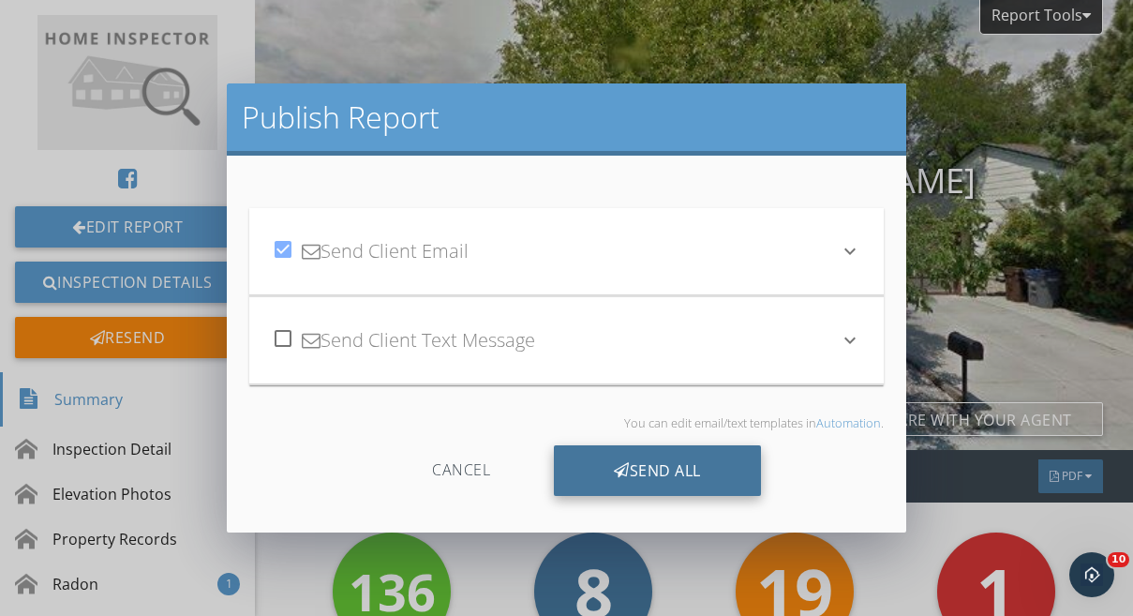
click at [662, 492] on div "Send All" at bounding box center [657, 470] width 207 height 51
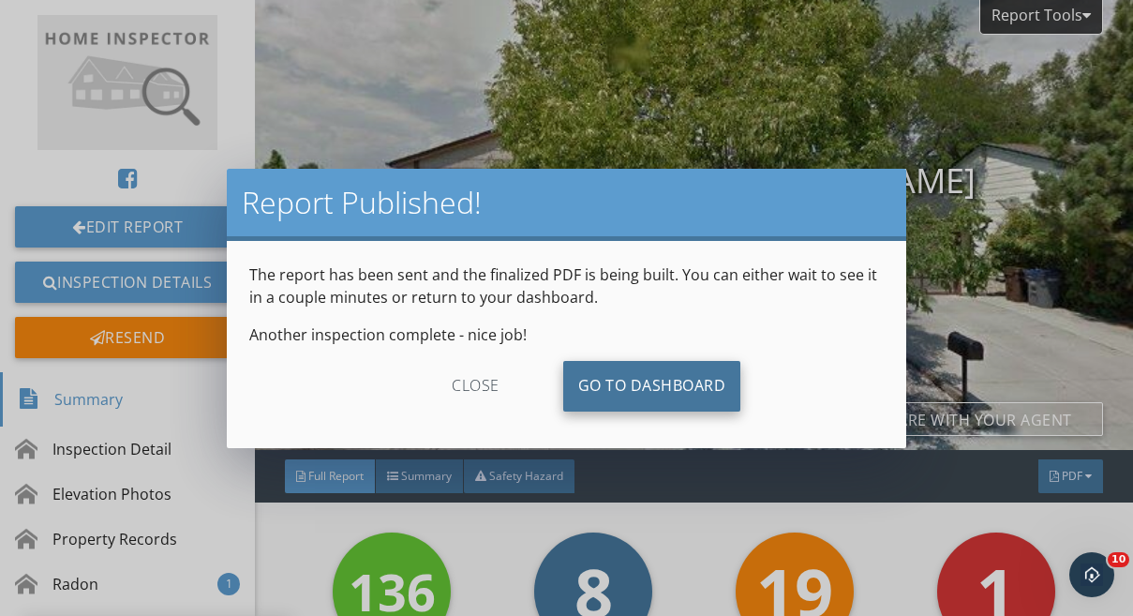
click at [653, 390] on link "Go To Dashboard" at bounding box center [652, 386] width 178 height 51
